Goal: Find specific page/section: Find specific page/section

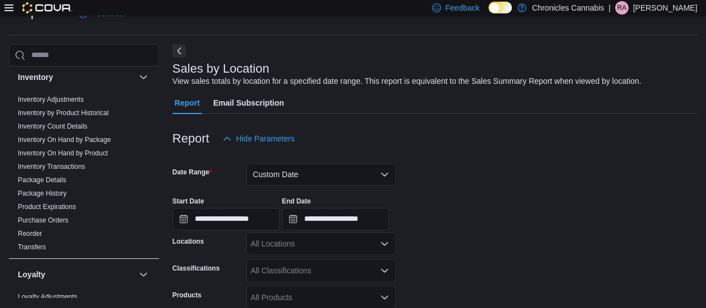
scroll to position [428, 0]
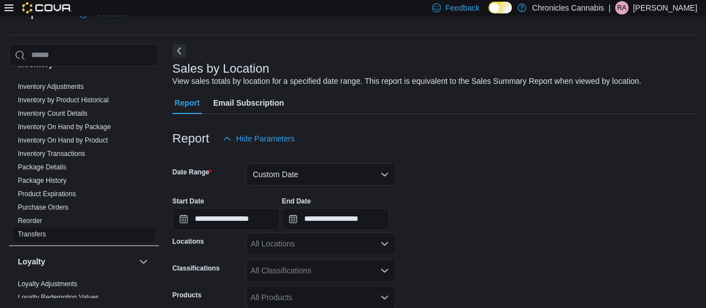
click at [32, 230] on link "Transfers" at bounding box center [32, 234] width 28 height 8
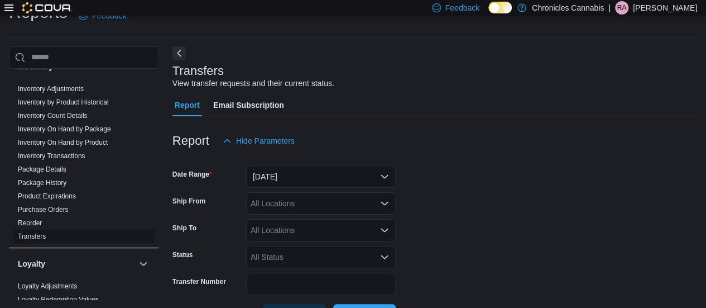
scroll to position [26, 0]
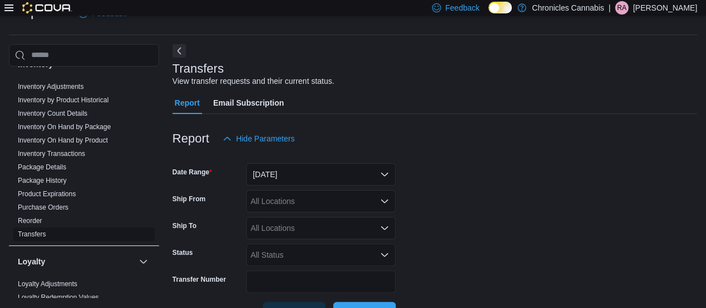
click at [32, 230] on link "Transfers" at bounding box center [32, 234] width 28 height 8
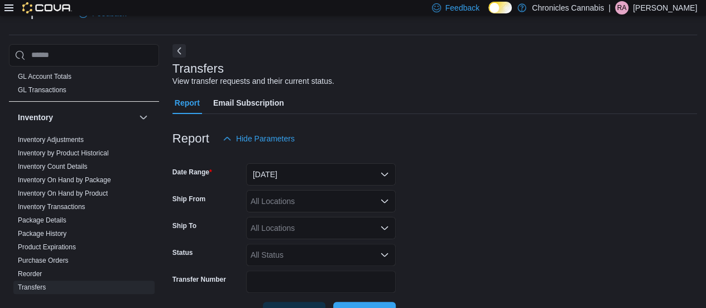
scroll to position [375, 0]
click at [42, 283] on link "Transfers" at bounding box center [32, 287] width 28 height 8
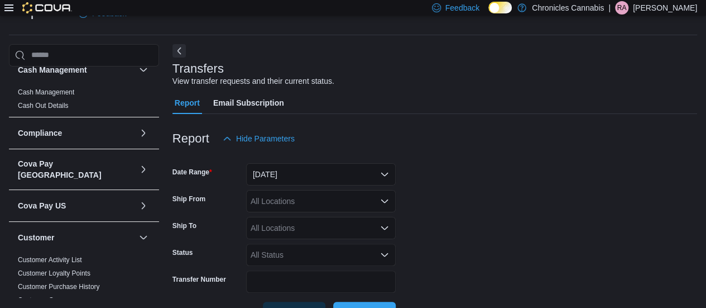
scroll to position [0, 0]
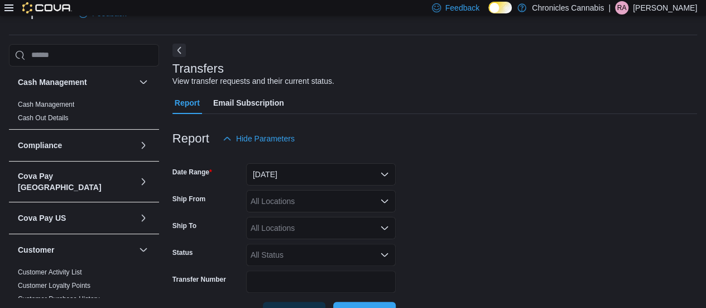
click at [175, 51] on button "Next" at bounding box center [179, 50] width 13 height 13
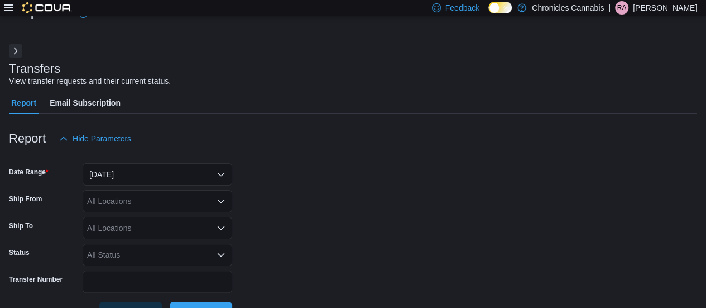
click at [11, 9] on icon at bounding box center [8, 7] width 9 height 9
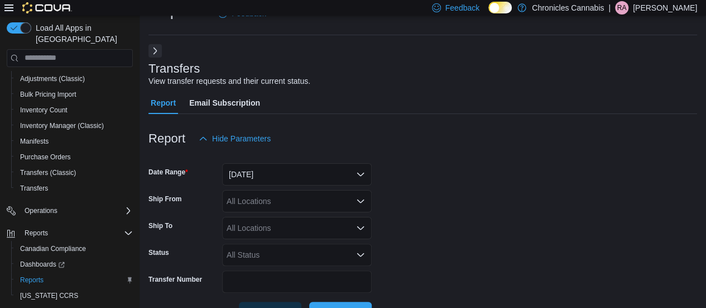
scroll to position [156, 0]
click at [49, 181] on link "Transfers" at bounding box center [34, 187] width 37 height 13
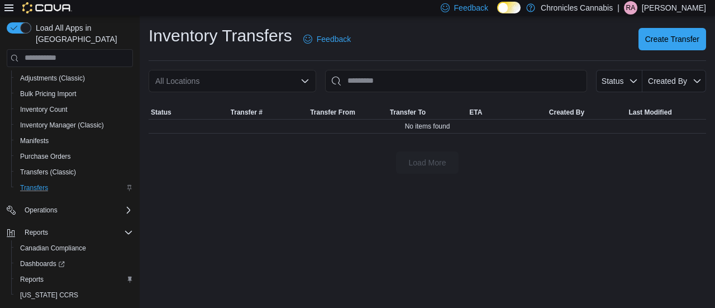
click at [654, 3] on p "[PERSON_NAME]" at bounding box center [673, 7] width 64 height 13
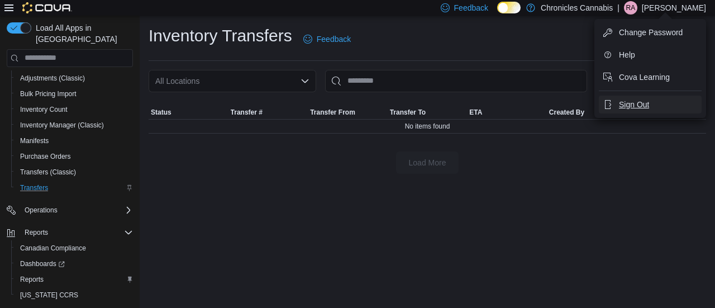
click at [635, 98] on button "Sign Out" at bounding box center [650, 104] width 103 height 18
